Goal: Task Accomplishment & Management: Manage account settings

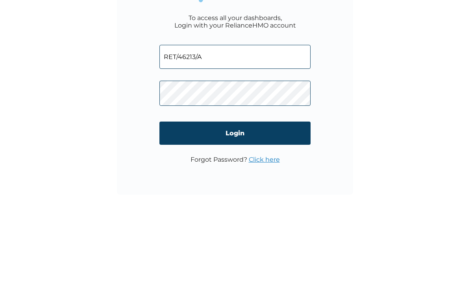
type input "RET/46213/A"
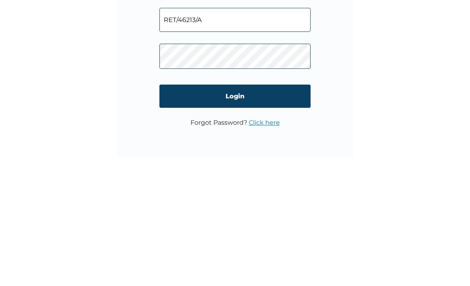
click at [256, 188] on input "Login" at bounding box center [235, 199] width 151 height 23
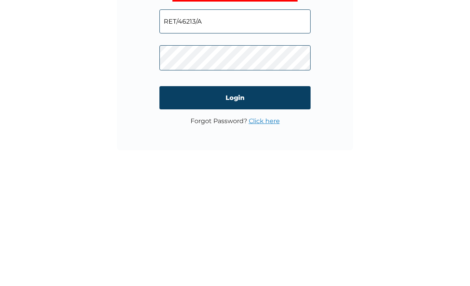
click at [246, 197] on input "Login" at bounding box center [235, 208] width 151 height 23
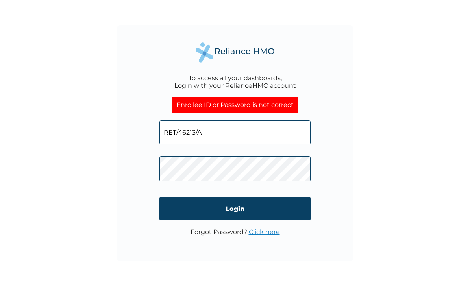
click at [272, 235] on link "Click here" at bounding box center [264, 231] width 31 height 7
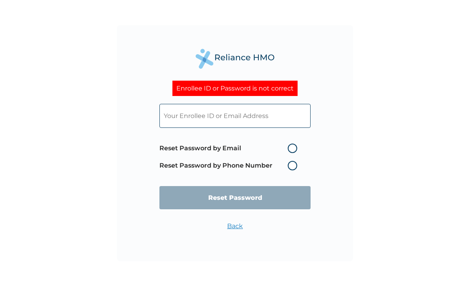
click at [292, 170] on label "Reset Password by Phone Number" at bounding box center [231, 165] width 142 height 9
click at [294, 169] on label "Reset Password by Phone Number" at bounding box center [231, 165] width 142 height 9
click at [297, 165] on label "Reset Password by Phone Number" at bounding box center [231, 165] width 142 height 9
click at [299, 170] on label "Reset Password by Phone Number" at bounding box center [231, 165] width 142 height 9
click at [289, 152] on label "Reset Password by Email" at bounding box center [231, 148] width 142 height 9
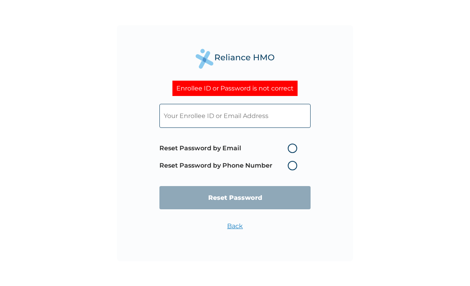
click at [289, 152] on input "Reset Password by Email" at bounding box center [283, 148] width 13 height 13
radio input "true"
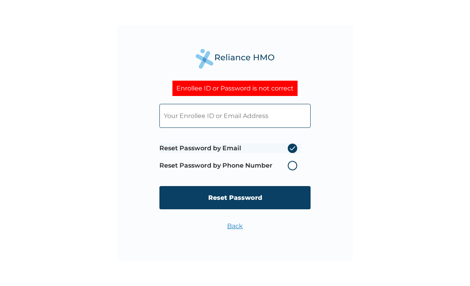
click at [256, 199] on input "Reset Password" at bounding box center [235, 197] width 151 height 23
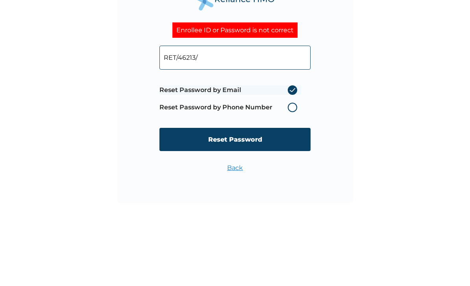
type input "RET/46213/A"
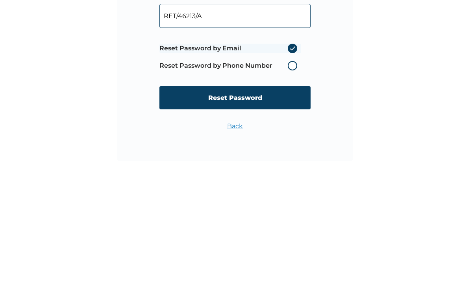
click at [263, 186] on input "Reset Password" at bounding box center [235, 197] width 151 height 23
